Goal: Book appointment/travel/reservation

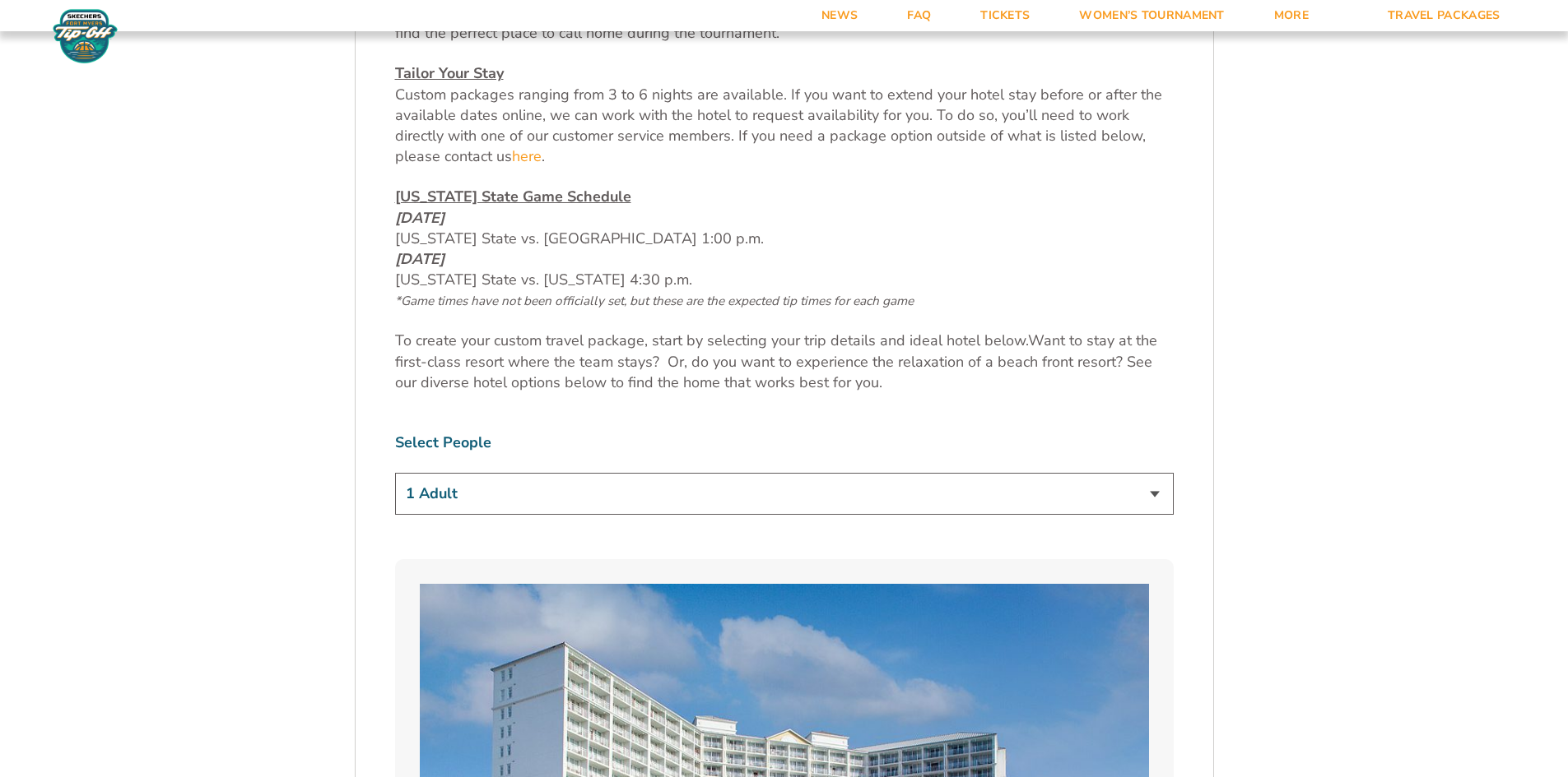
scroll to position [740, 0]
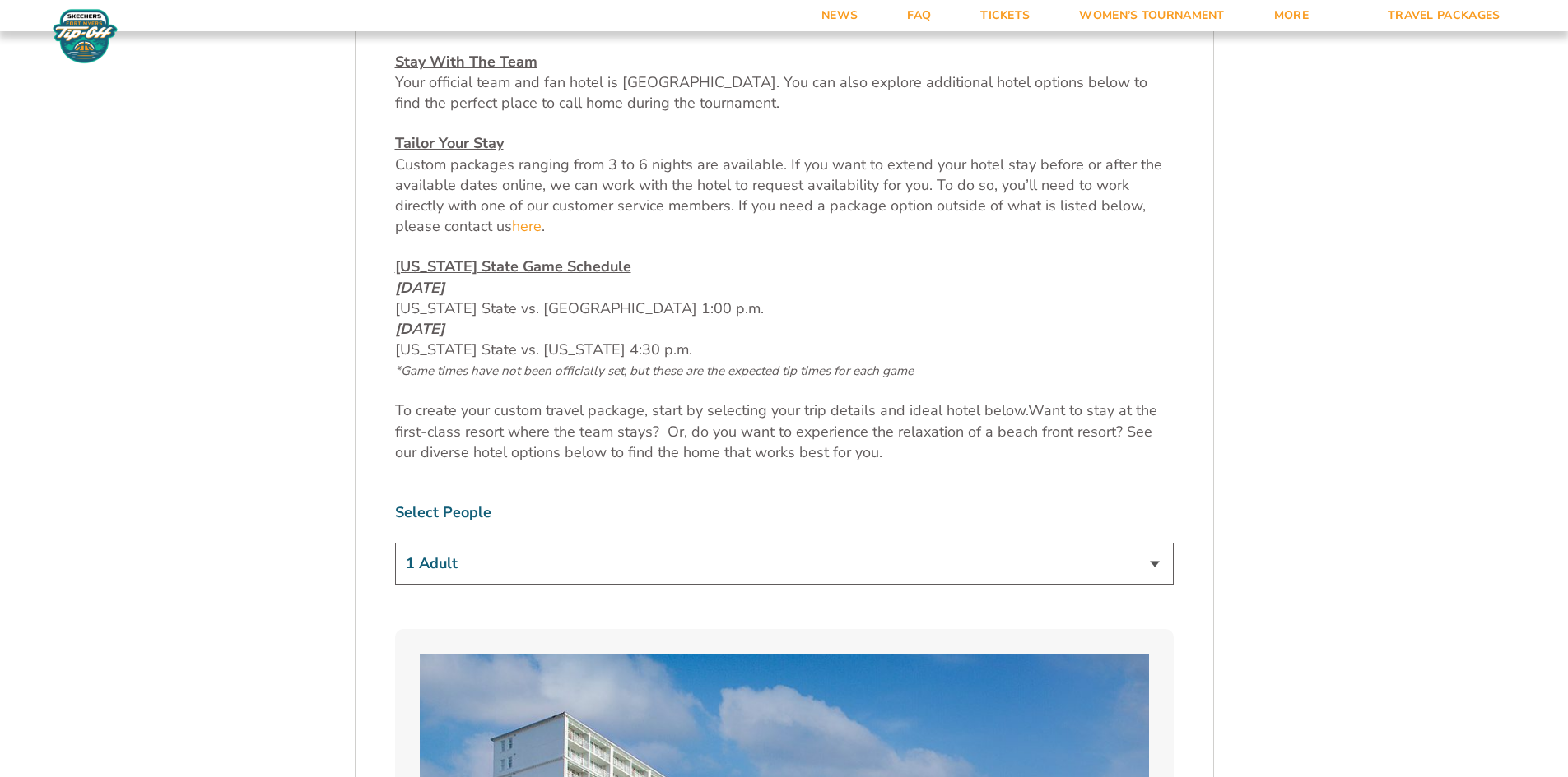
click at [528, 559] on select "1 Adult 2 Adults 3 Adults 4 Adults 2 Adults + 1 Child 2 Adults + 2 Children 2 A…" at bounding box center [784, 564] width 778 height 42
select select "2 Adults"
click at [395, 543] on select "1 Adult 2 Adults 3 Adults 4 Adults 2 Adults + 1 Child 2 Adults + 2 Children 2 A…" at bounding box center [784, 564] width 778 height 42
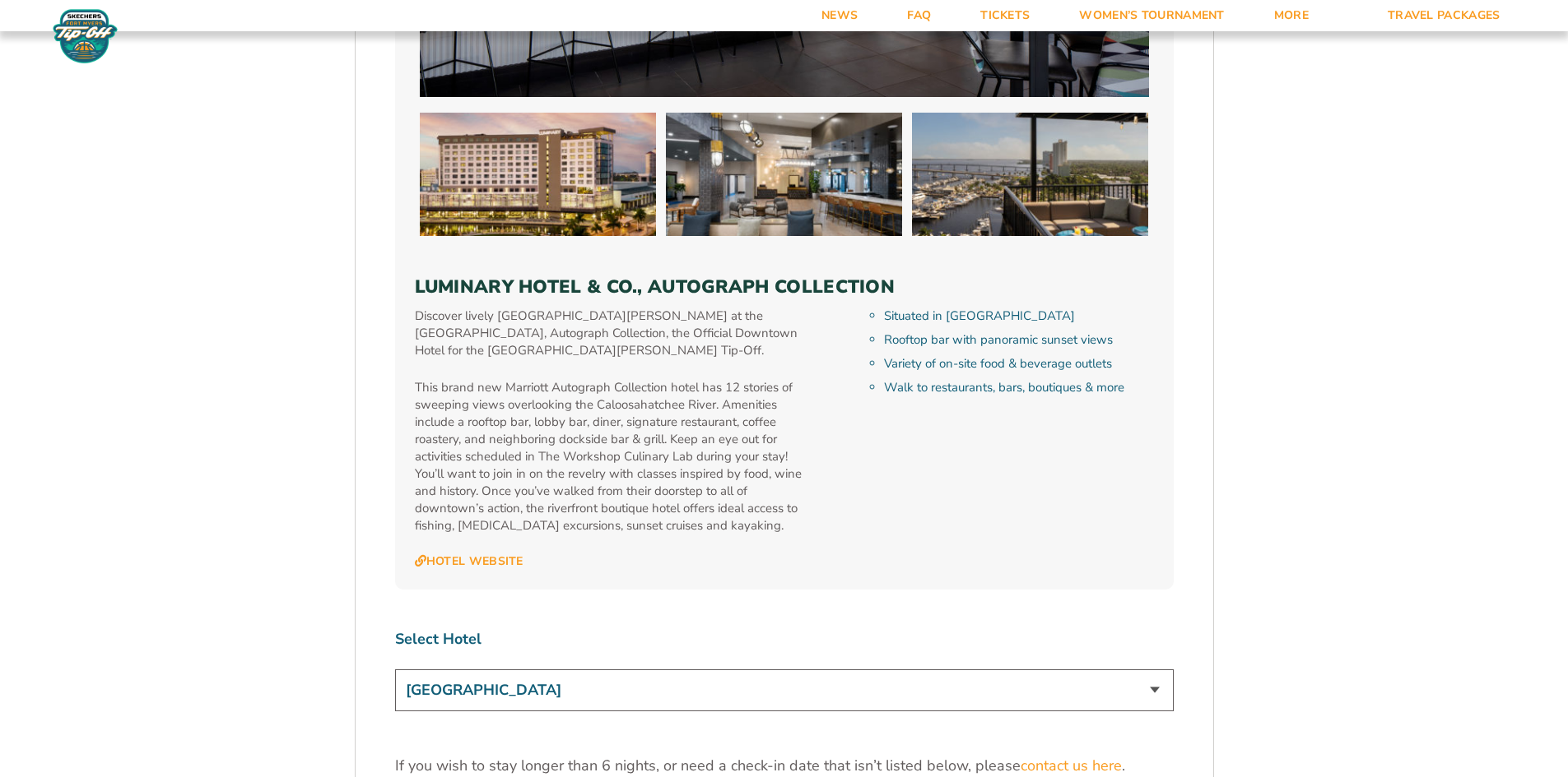
scroll to position [4772, 0]
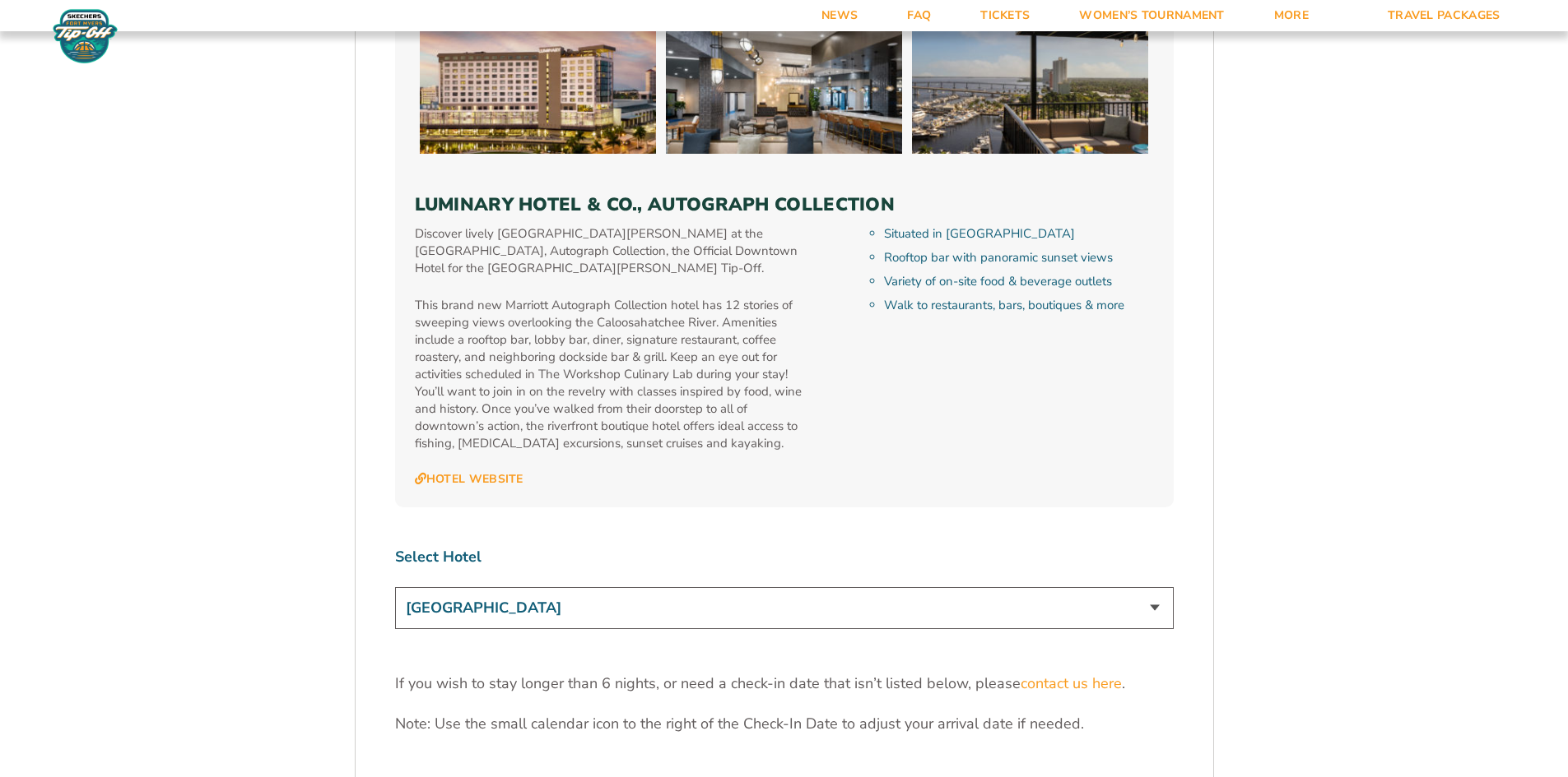
click at [505, 587] on select "[GEOGRAPHIC_DATA] [GEOGRAPHIC_DATA] [GEOGRAPHIC_DATA], Autograph Collection" at bounding box center [784, 608] width 778 height 42
select select "18478"
click at [395, 587] on select "[GEOGRAPHIC_DATA] [GEOGRAPHIC_DATA] [GEOGRAPHIC_DATA], Autograph Collection" at bounding box center [784, 608] width 778 height 42
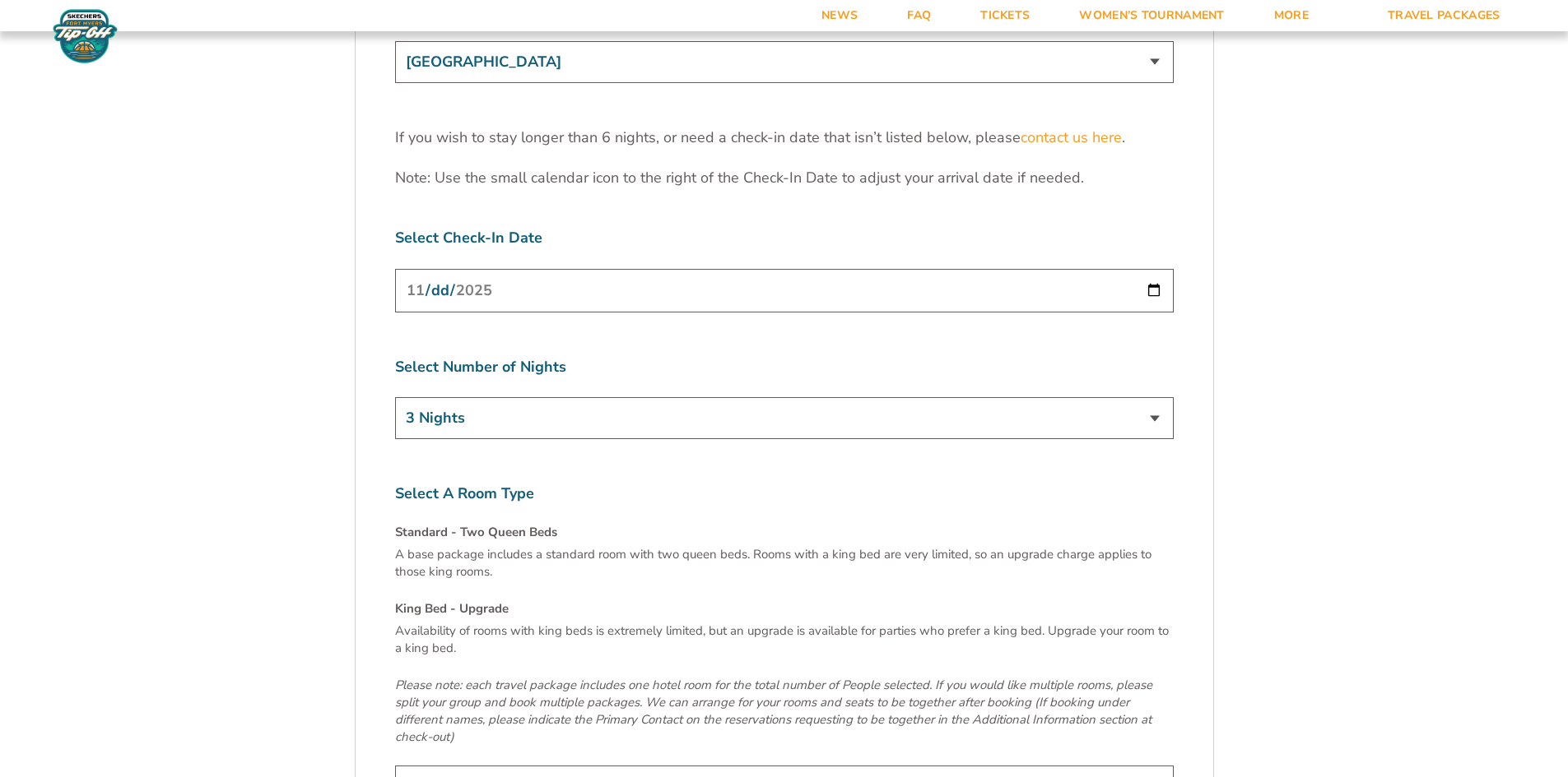
scroll to position [5348, 0]
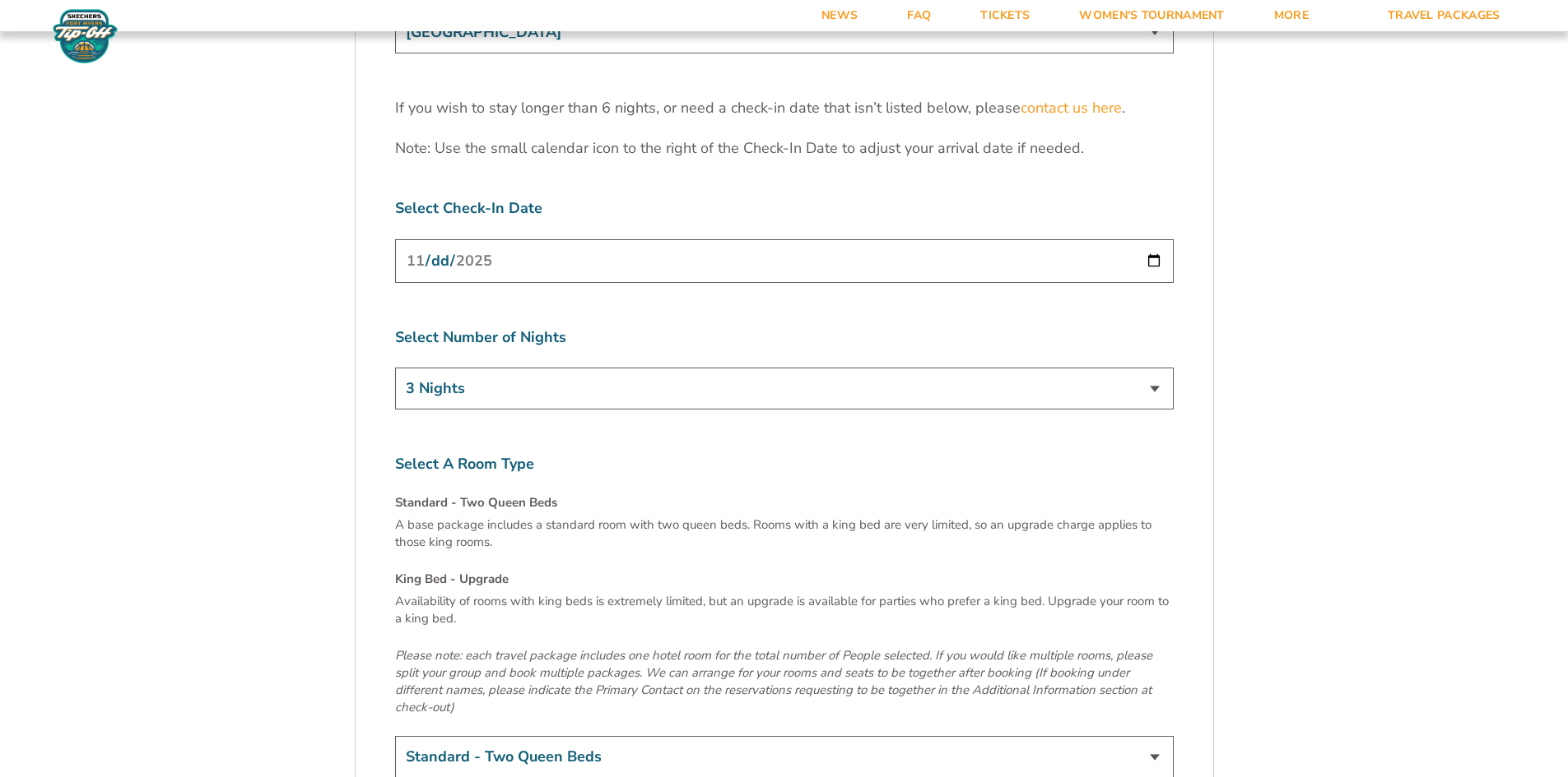
click at [507, 736] on select "Standard - Two Queen Beds King Bed - Upgrade (+$15 per night)" at bounding box center [784, 757] width 778 height 42
click at [395, 736] on select "Standard - Two Queen Beds King Bed - Upgrade (+$15 per night)" at bounding box center [784, 757] width 778 height 42
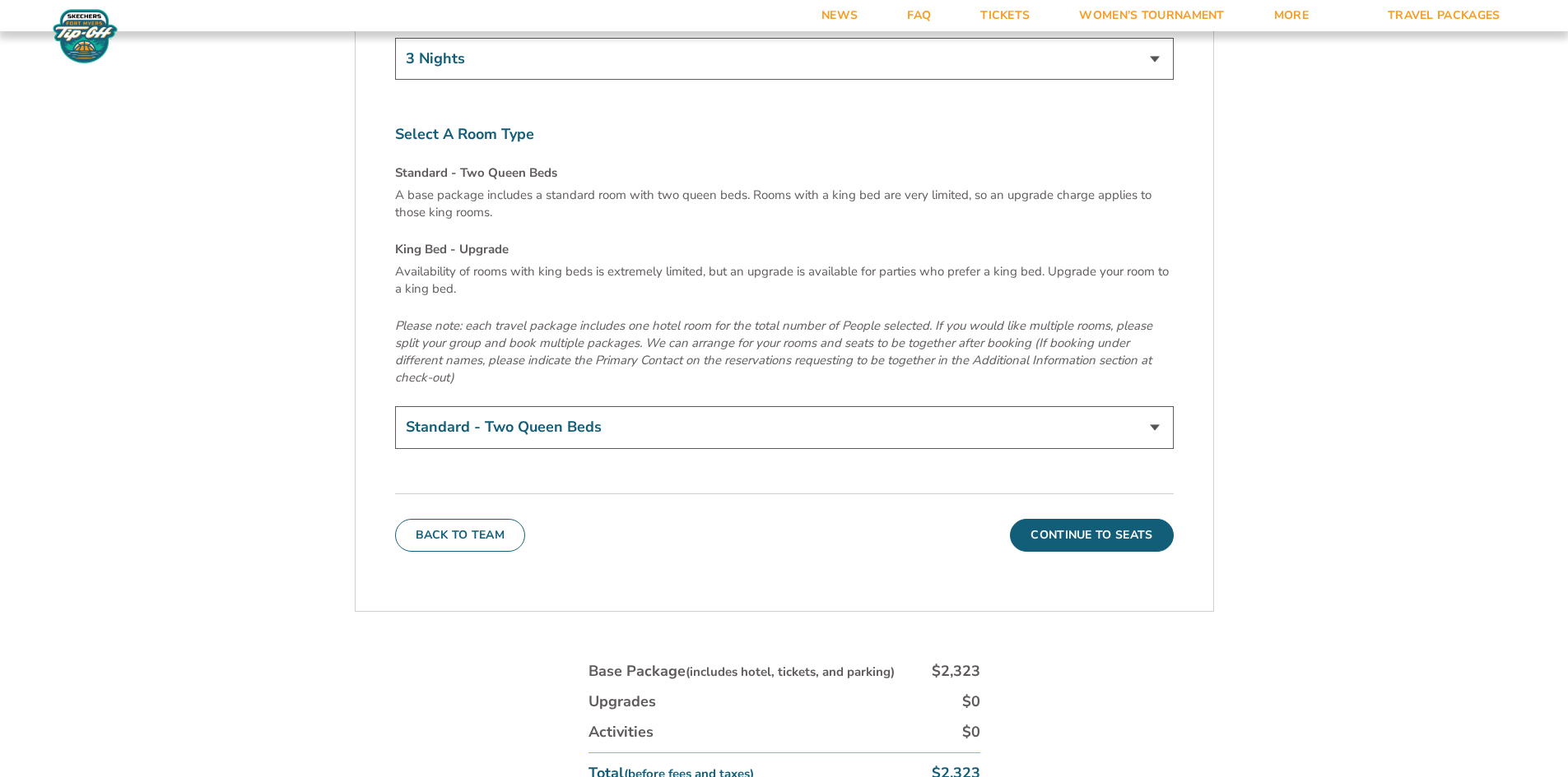
scroll to position [5759, 0]
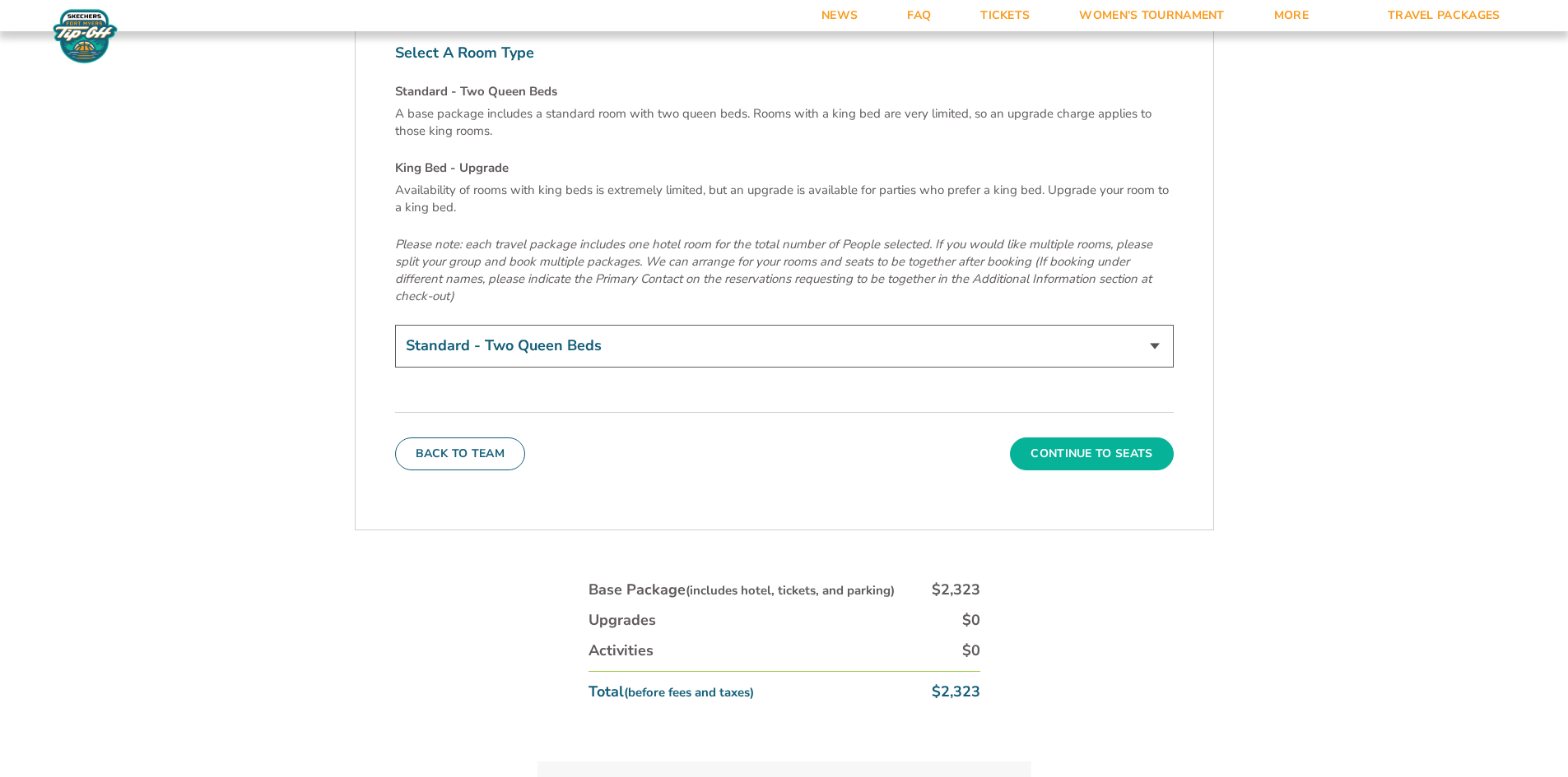
click at [1037, 438] on button "Continue To Seats" at bounding box center [1091, 454] width 163 height 33
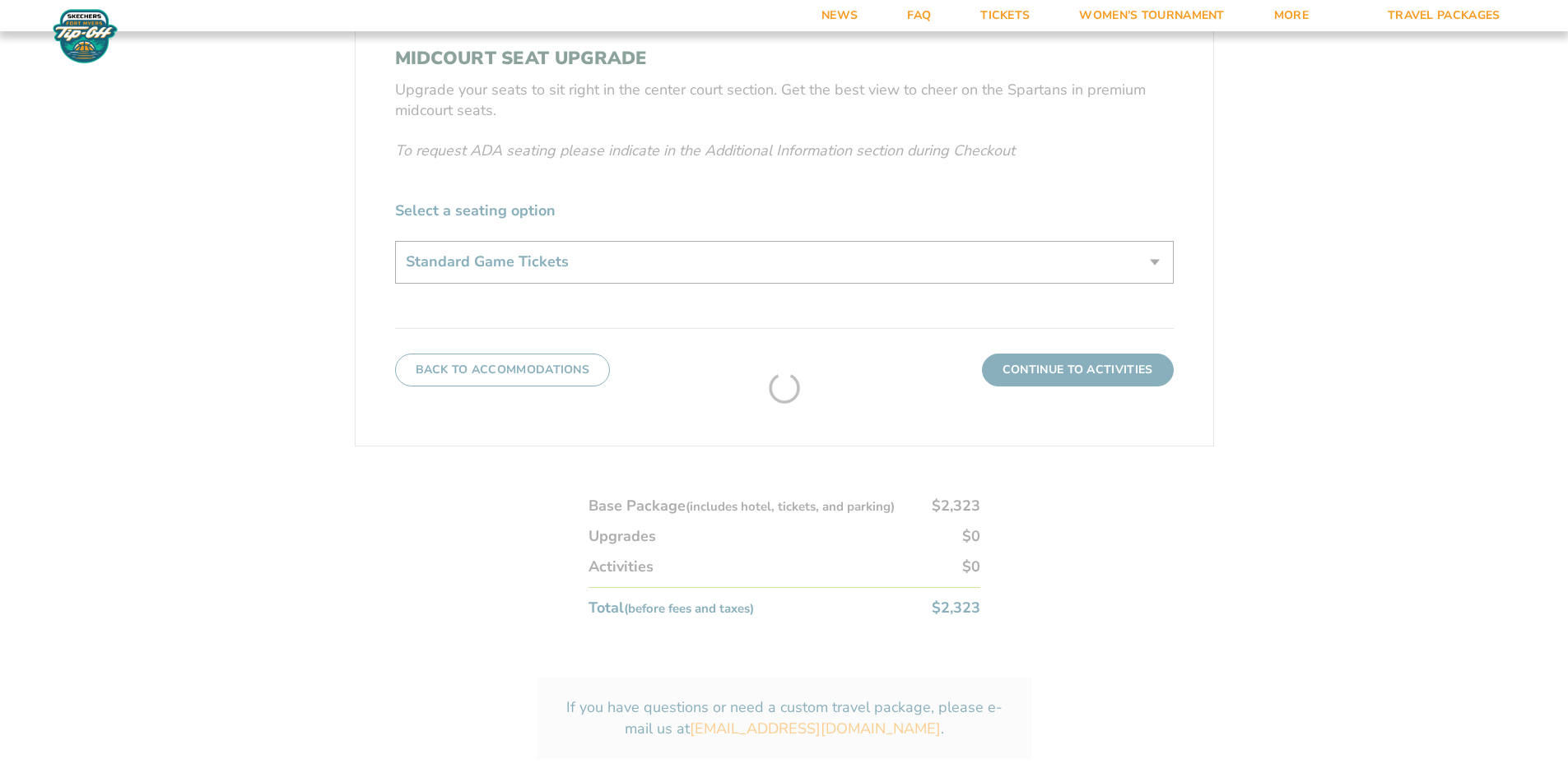
scroll to position [368, 0]
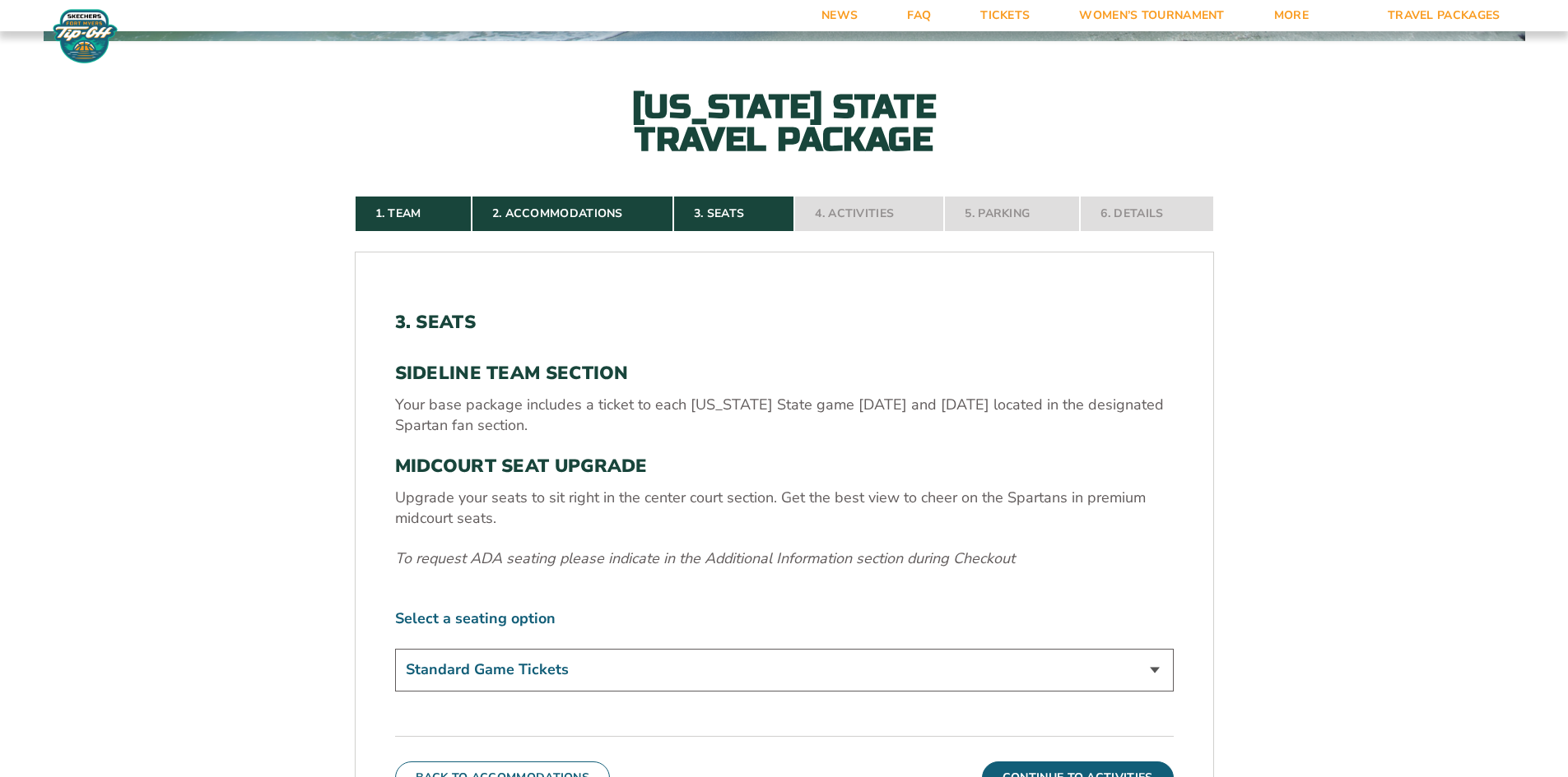
click at [516, 671] on select "Standard Game Tickets Midcourt Seat Upgrade (+$140 per person)" at bounding box center [784, 670] width 778 height 42
click at [395, 649] on select "Standard Game Tickets Midcourt Seat Upgrade (+$140 per person)" at bounding box center [784, 670] width 778 height 42
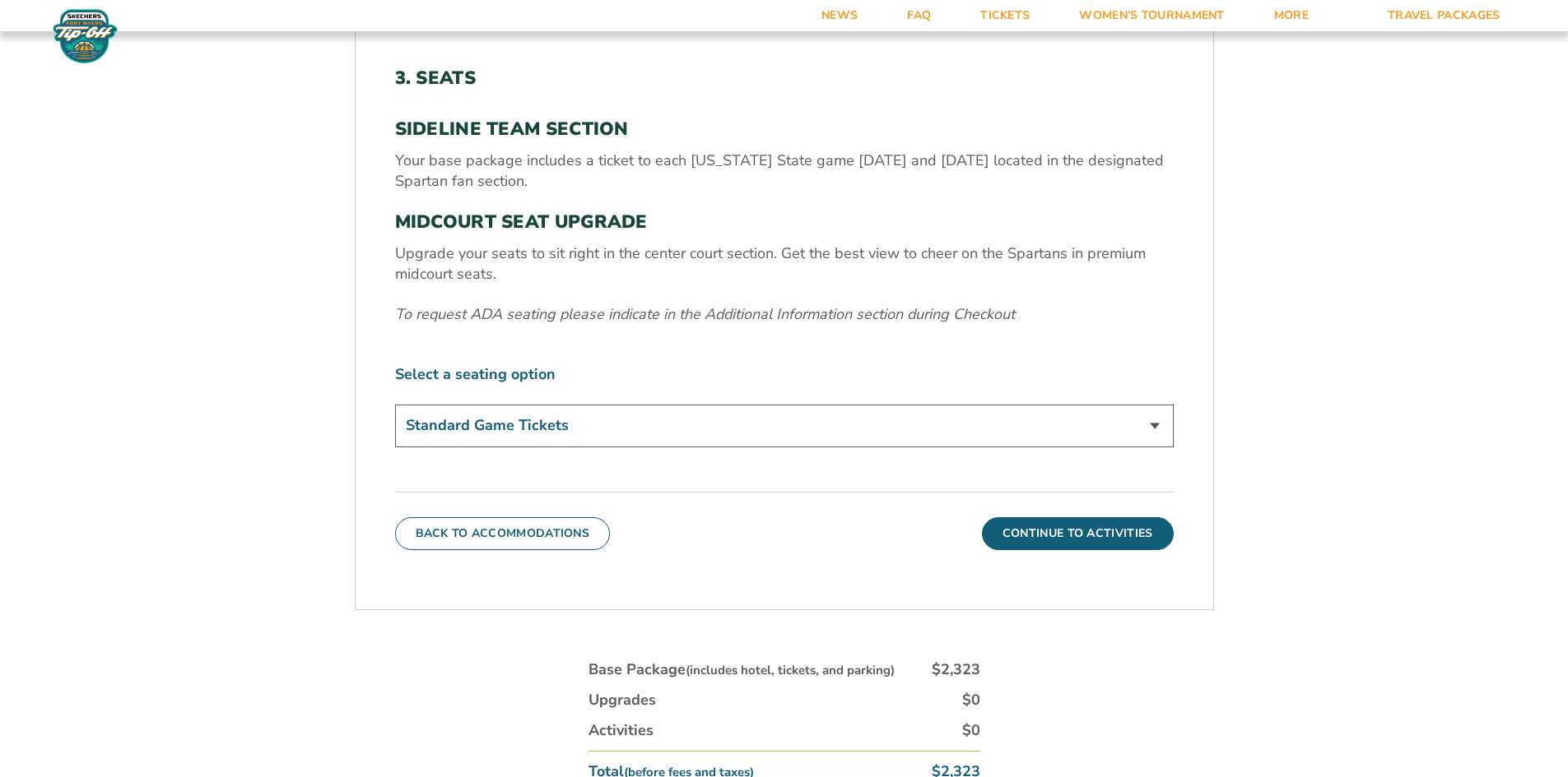
scroll to position [615, 0]
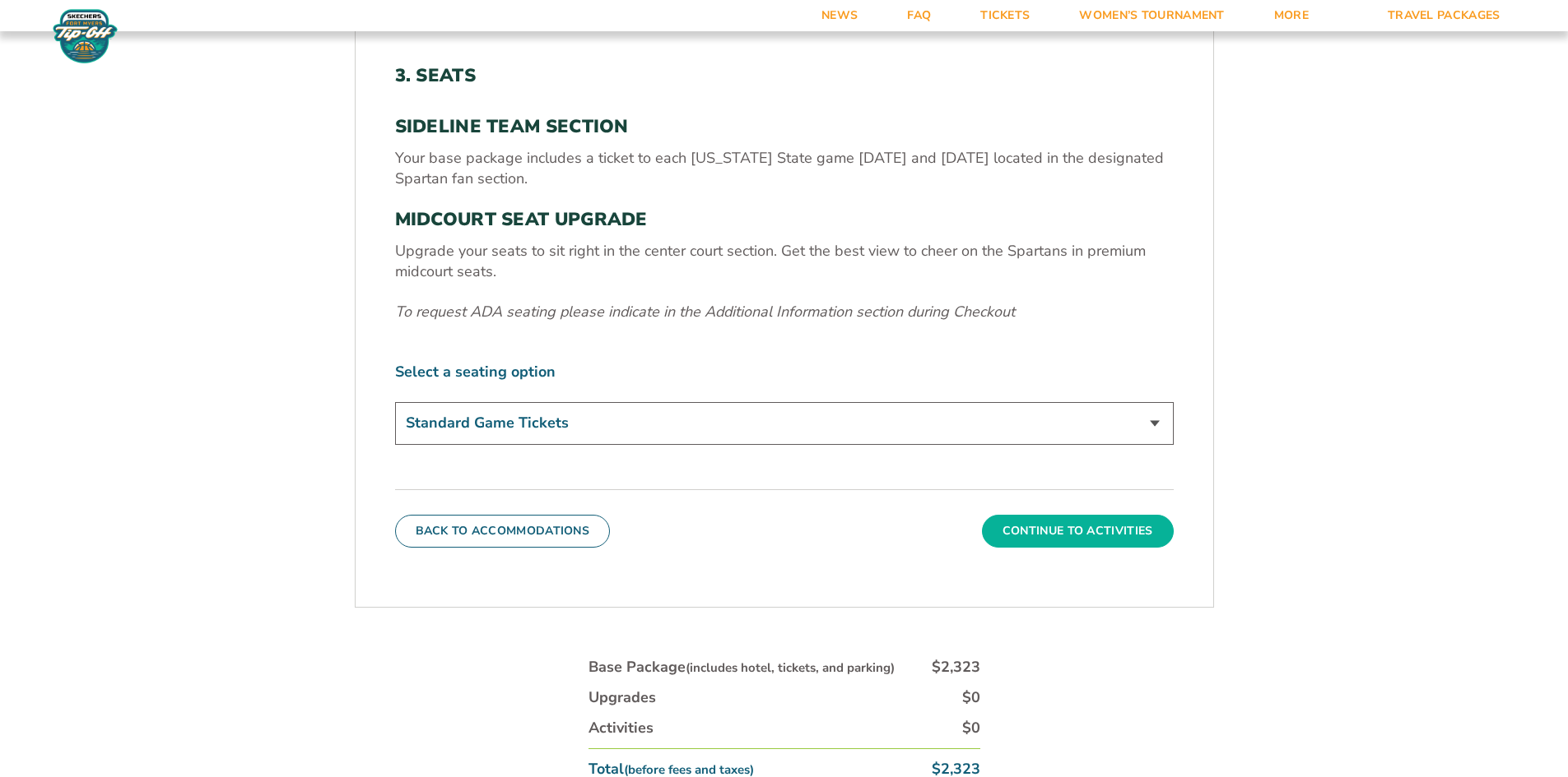
click at [1085, 533] on button "Continue To Activities" at bounding box center [1078, 532] width 191 height 33
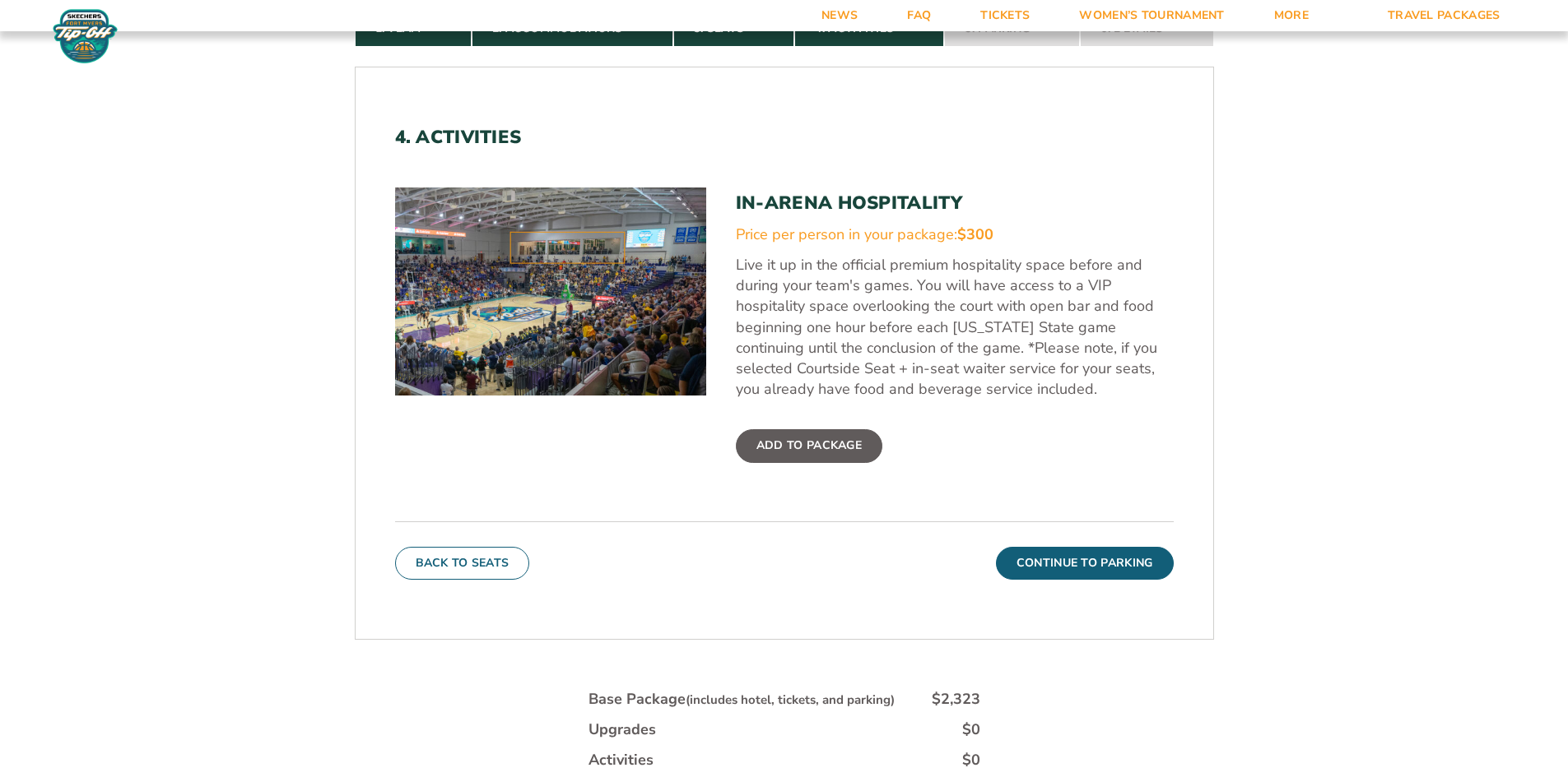
scroll to position [696, 0]
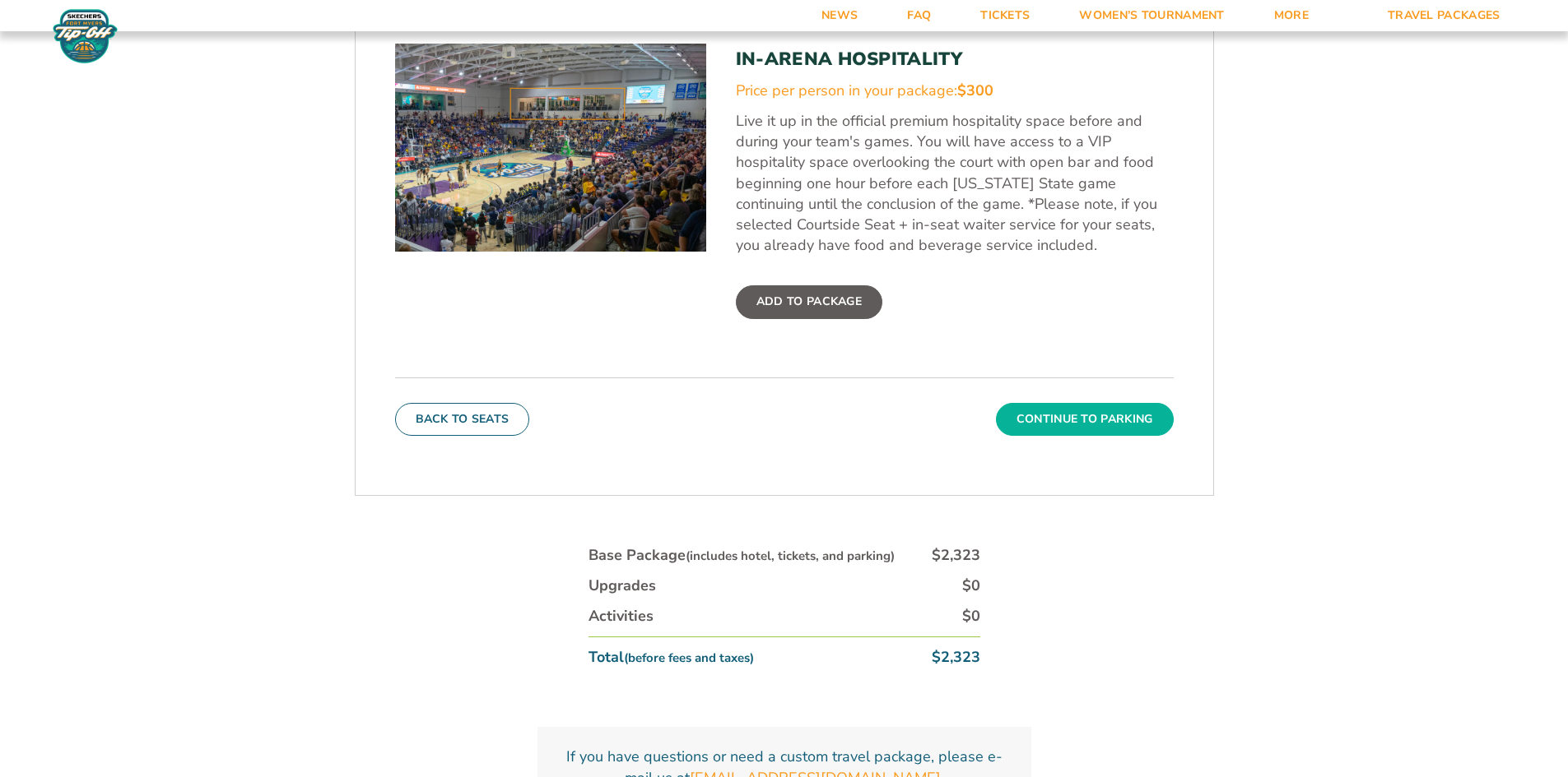
click at [1070, 420] on button "Continue To Parking" at bounding box center [1085, 419] width 178 height 33
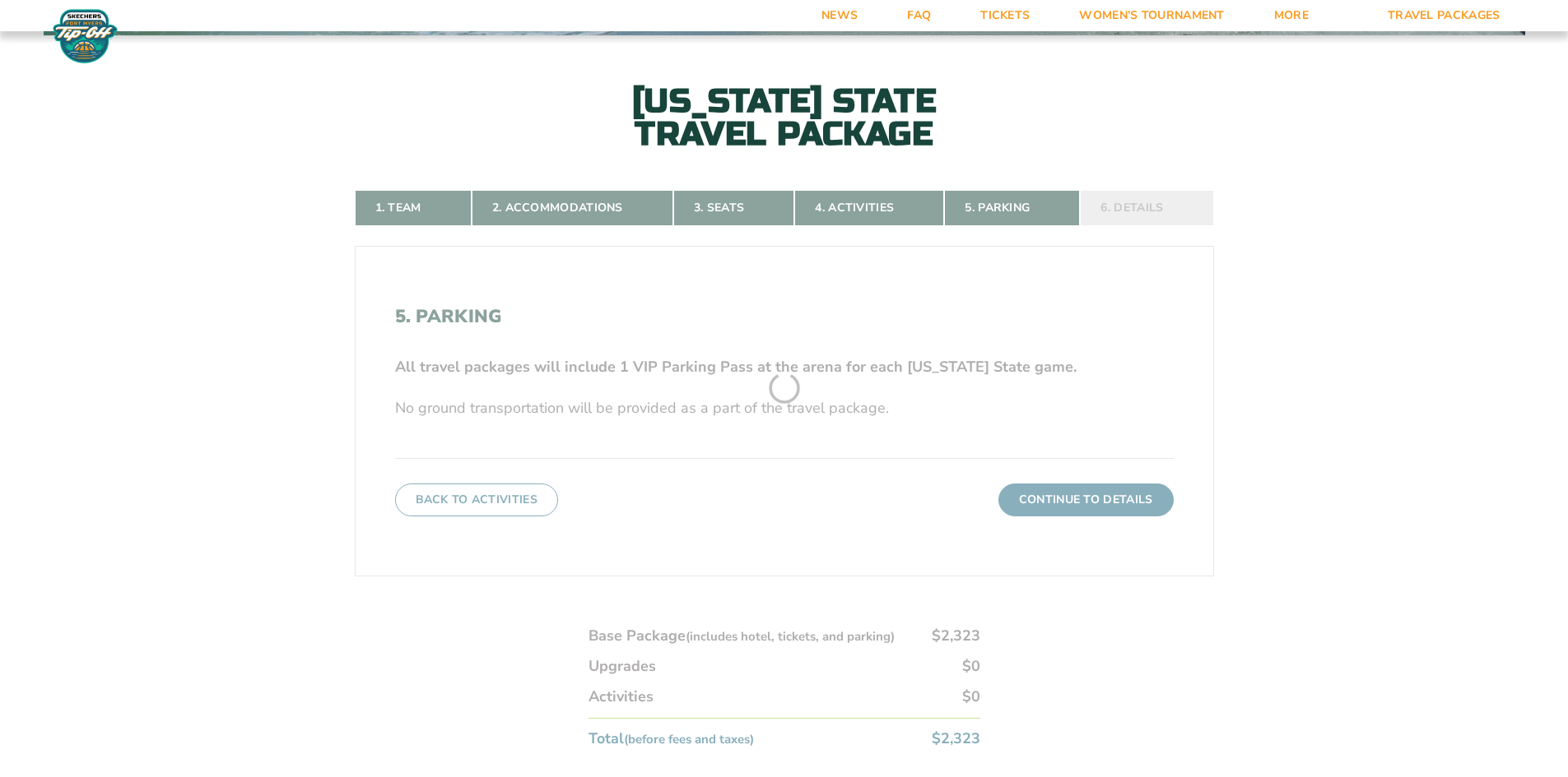
scroll to position [368, 0]
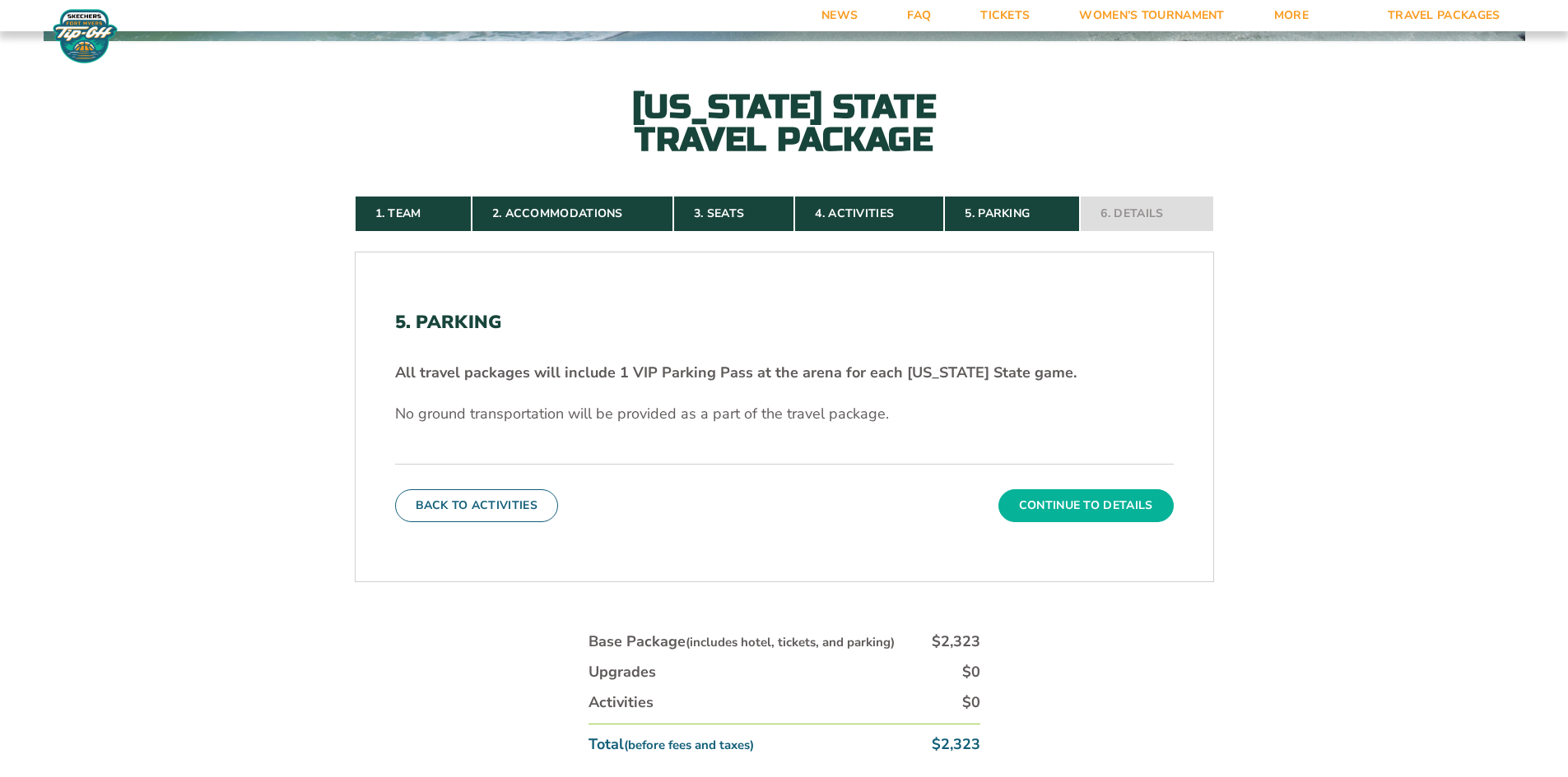
click at [1091, 497] on button "Continue To Details" at bounding box center [1085, 506] width 175 height 33
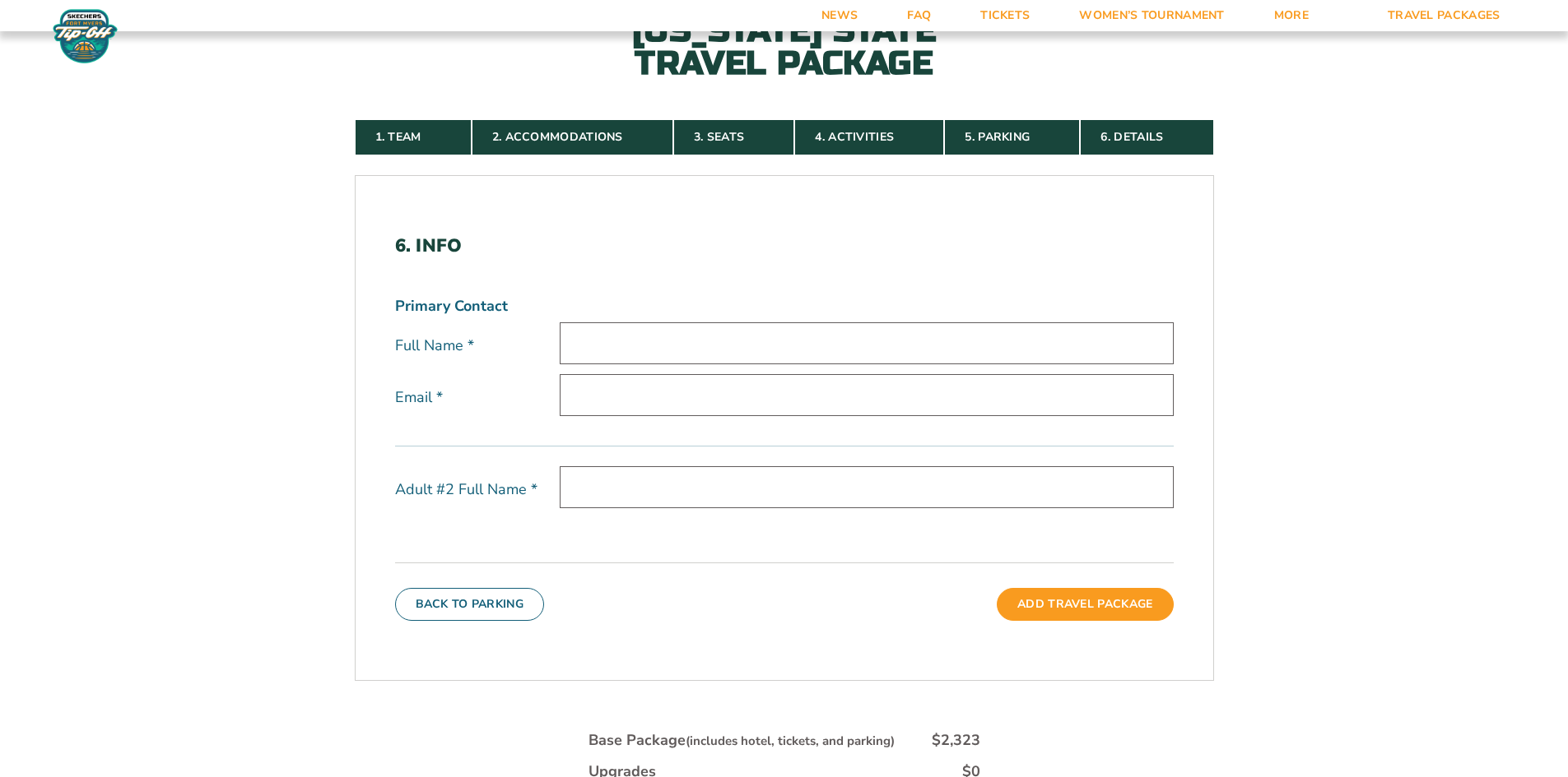
scroll to position [0, 0]
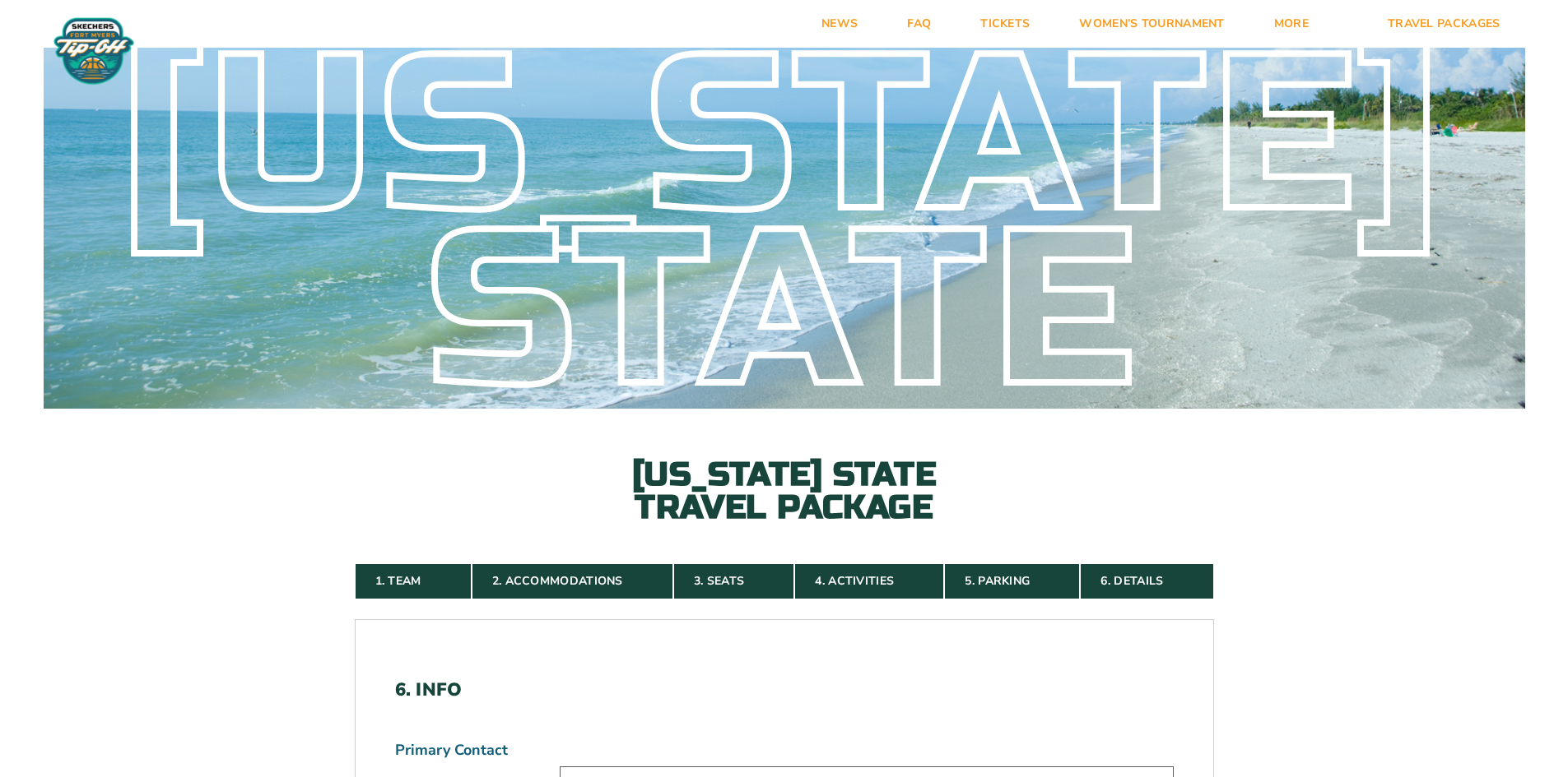
click at [1148, 584] on nav "1. Team 2. Accommodations 3. Seats 4. Activities 5. Parking 6. Details" at bounding box center [784, 582] width 859 height 36
